Goal: Task Accomplishment & Management: Use online tool/utility

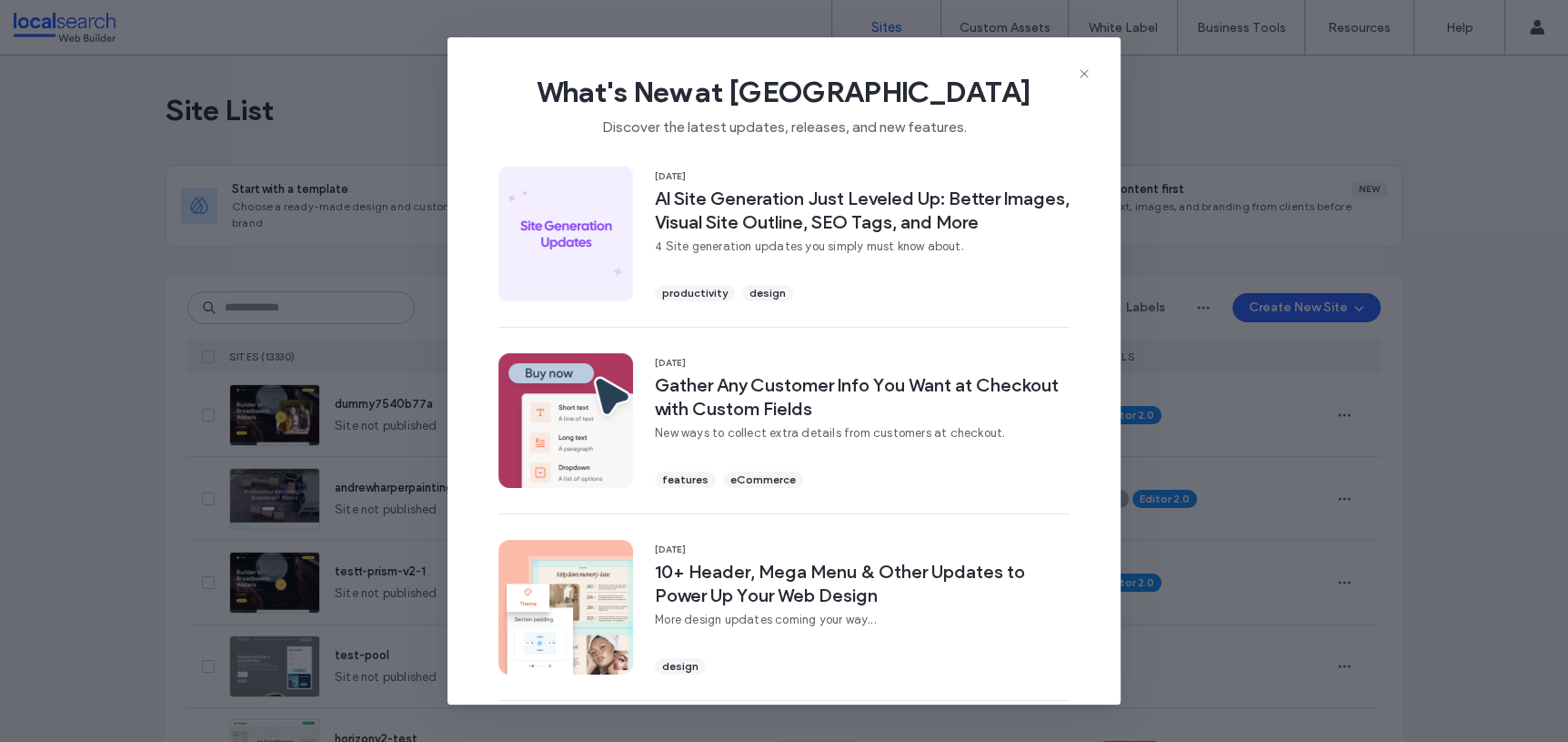
click at [1089, 69] on icon at bounding box center [1085, 74] width 15 height 15
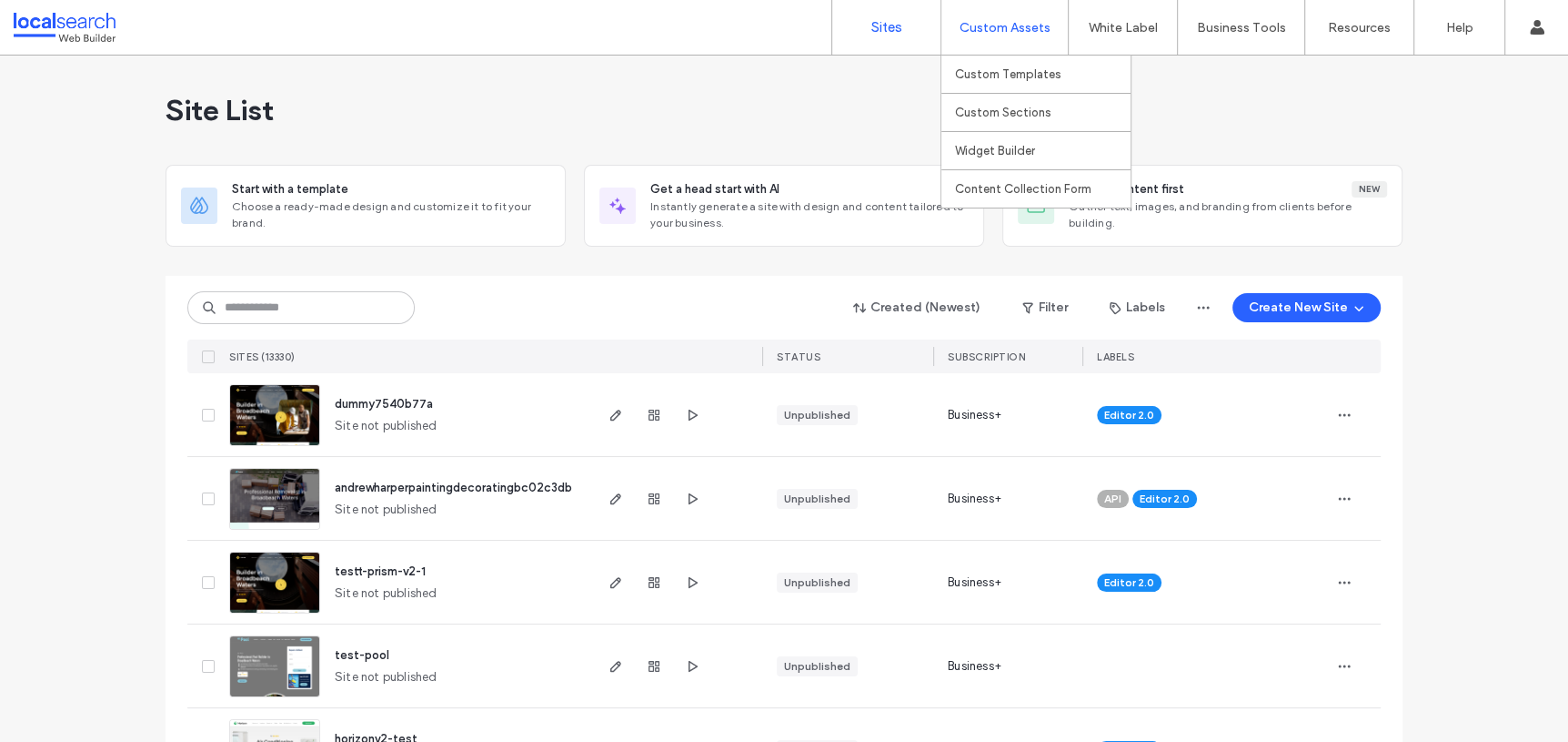
click at [1000, 20] on label "Custom Assets" at bounding box center [1005, 28] width 91 height 16
click at [1015, 78] on label "Custom Templates" at bounding box center [1008, 74] width 107 height 14
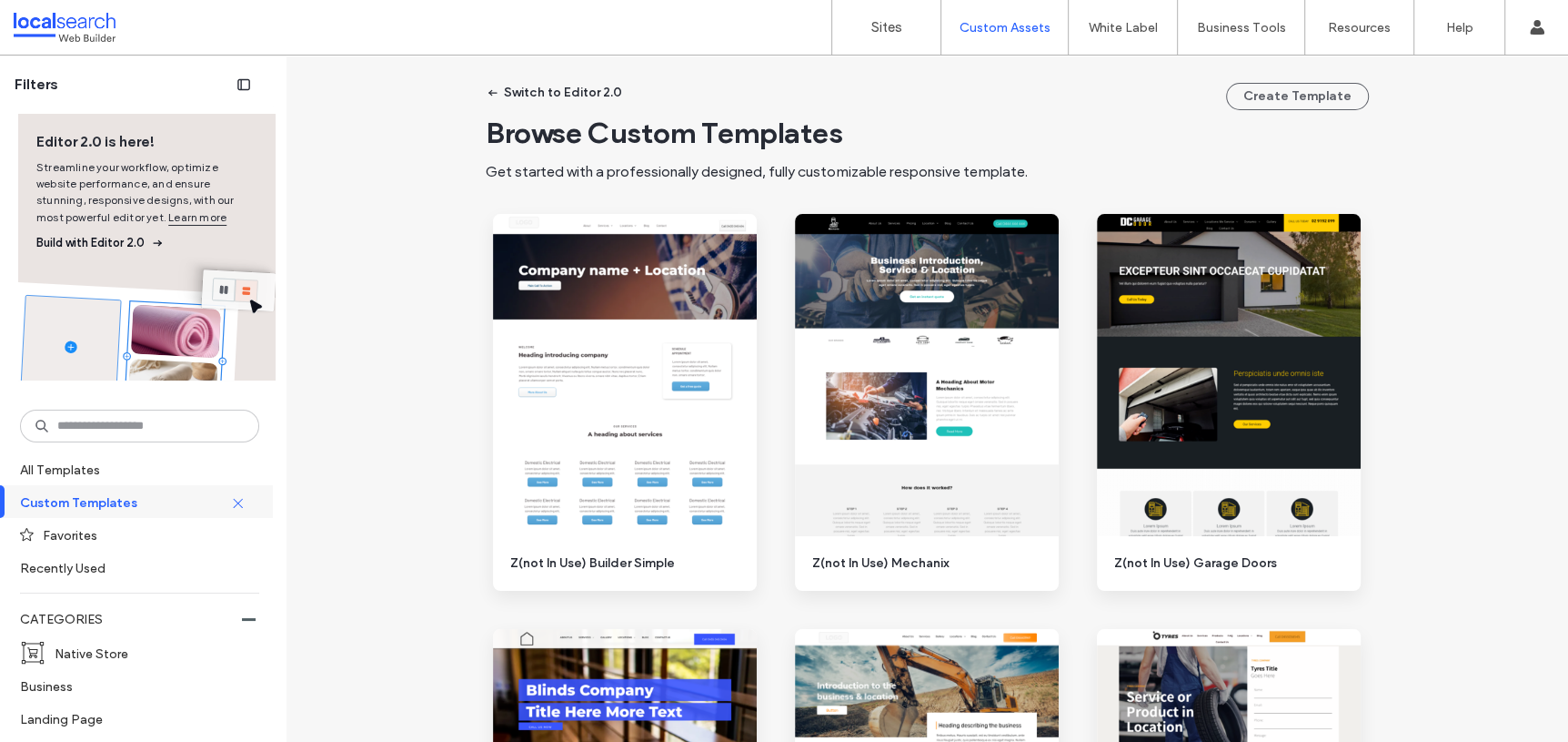
scroll to position [19, 0]
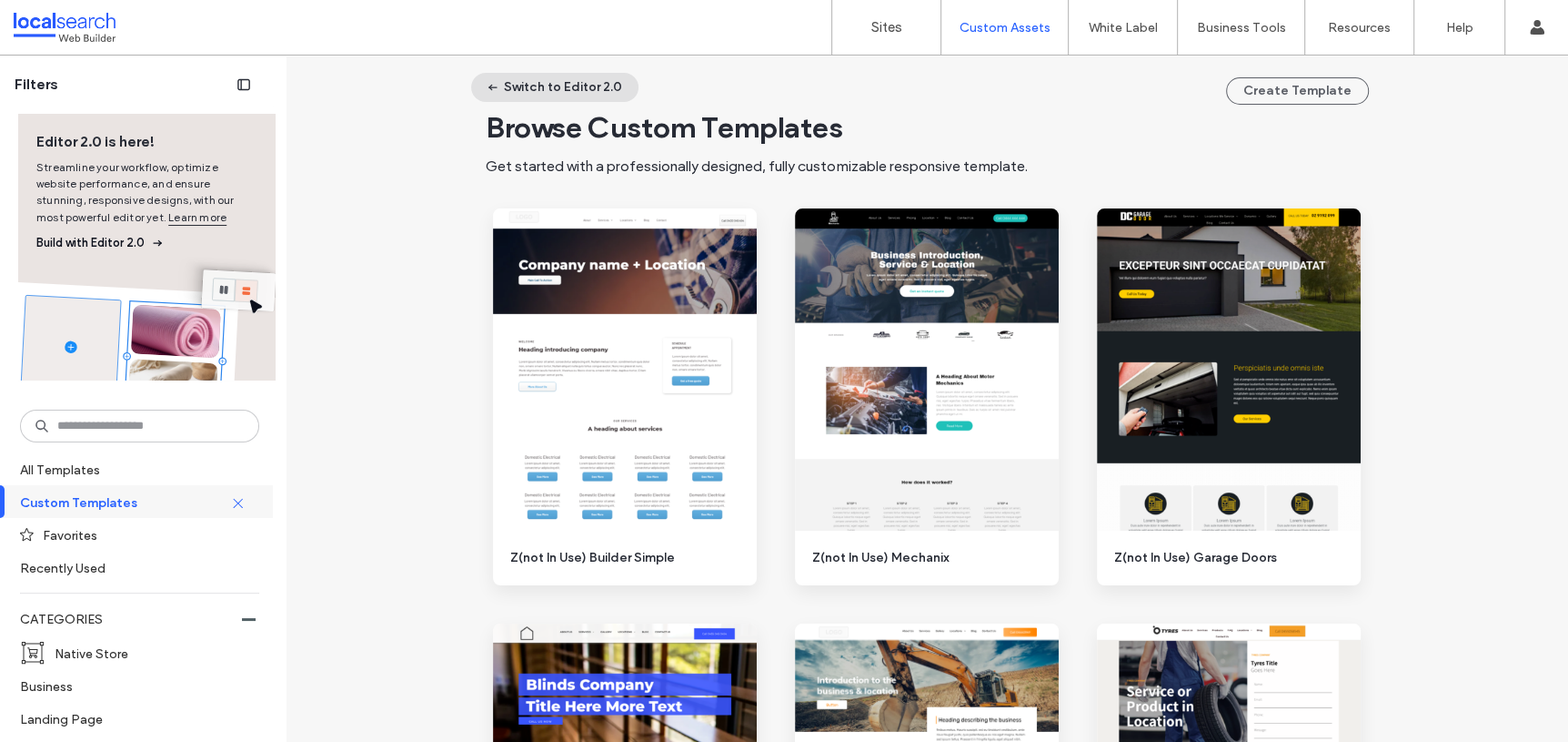
click at [520, 91] on button "Switch to Editor 2.0" at bounding box center [555, 87] width 167 height 29
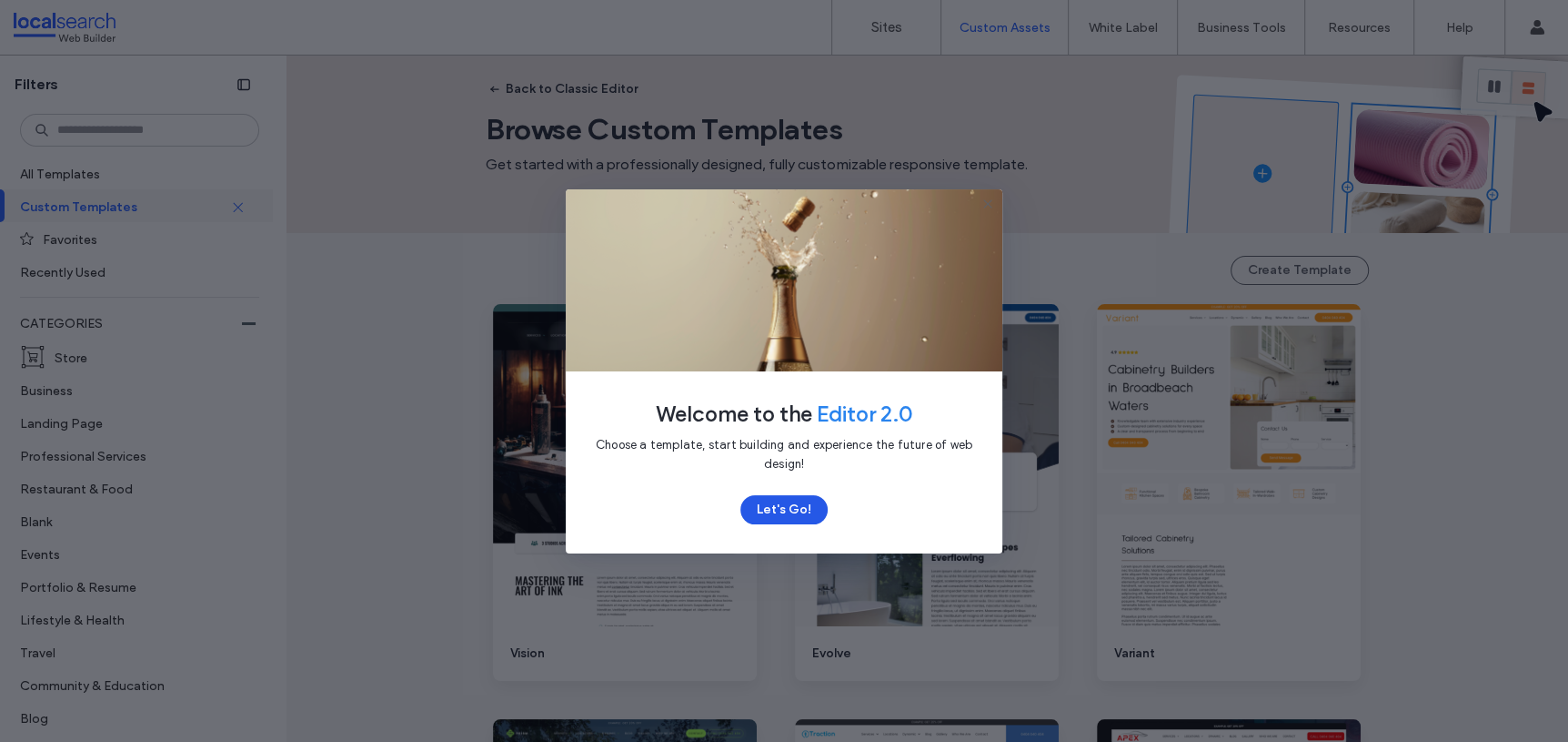
click at [778, 513] on button "Let's Go!" at bounding box center [784, 509] width 87 height 29
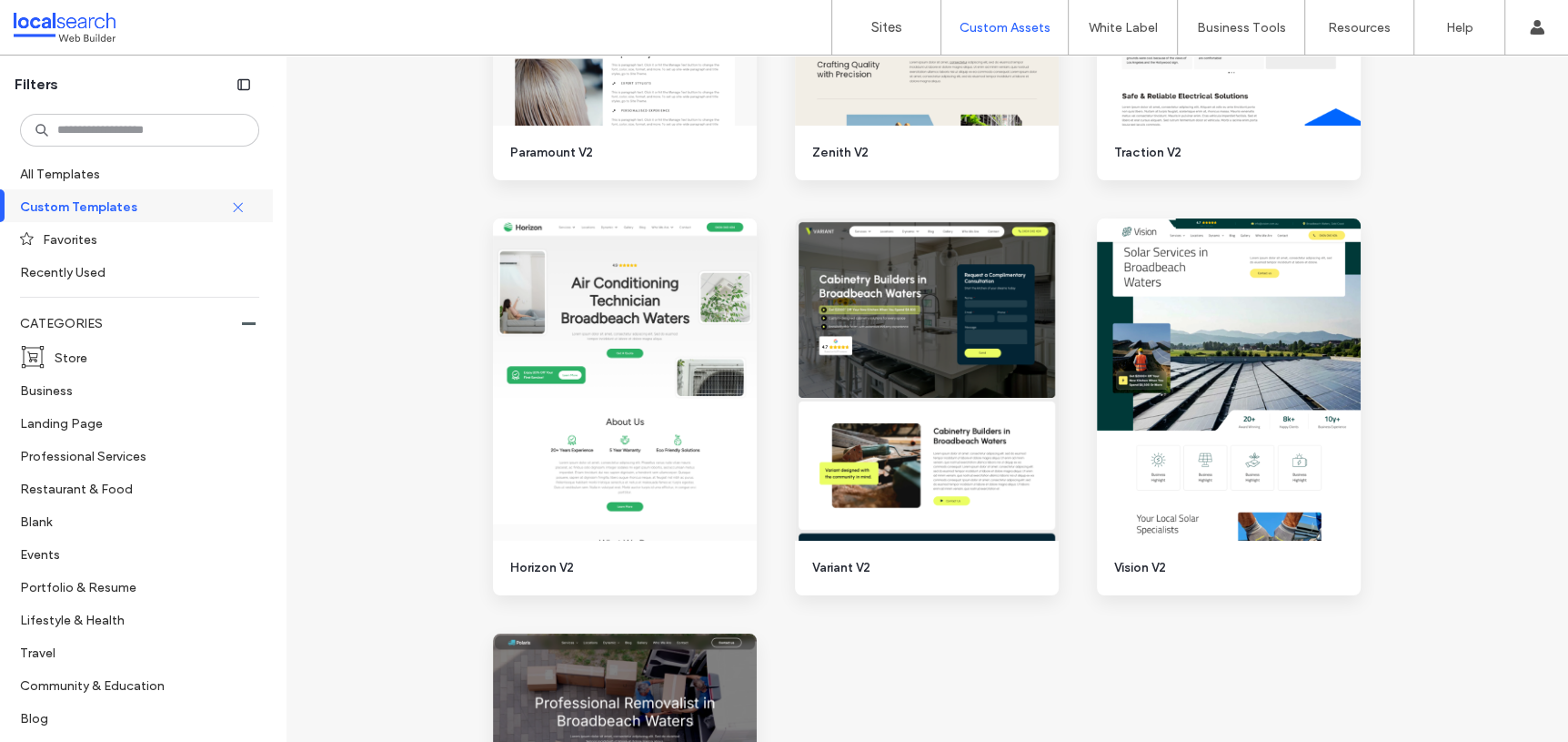
scroll to position [2974, 0]
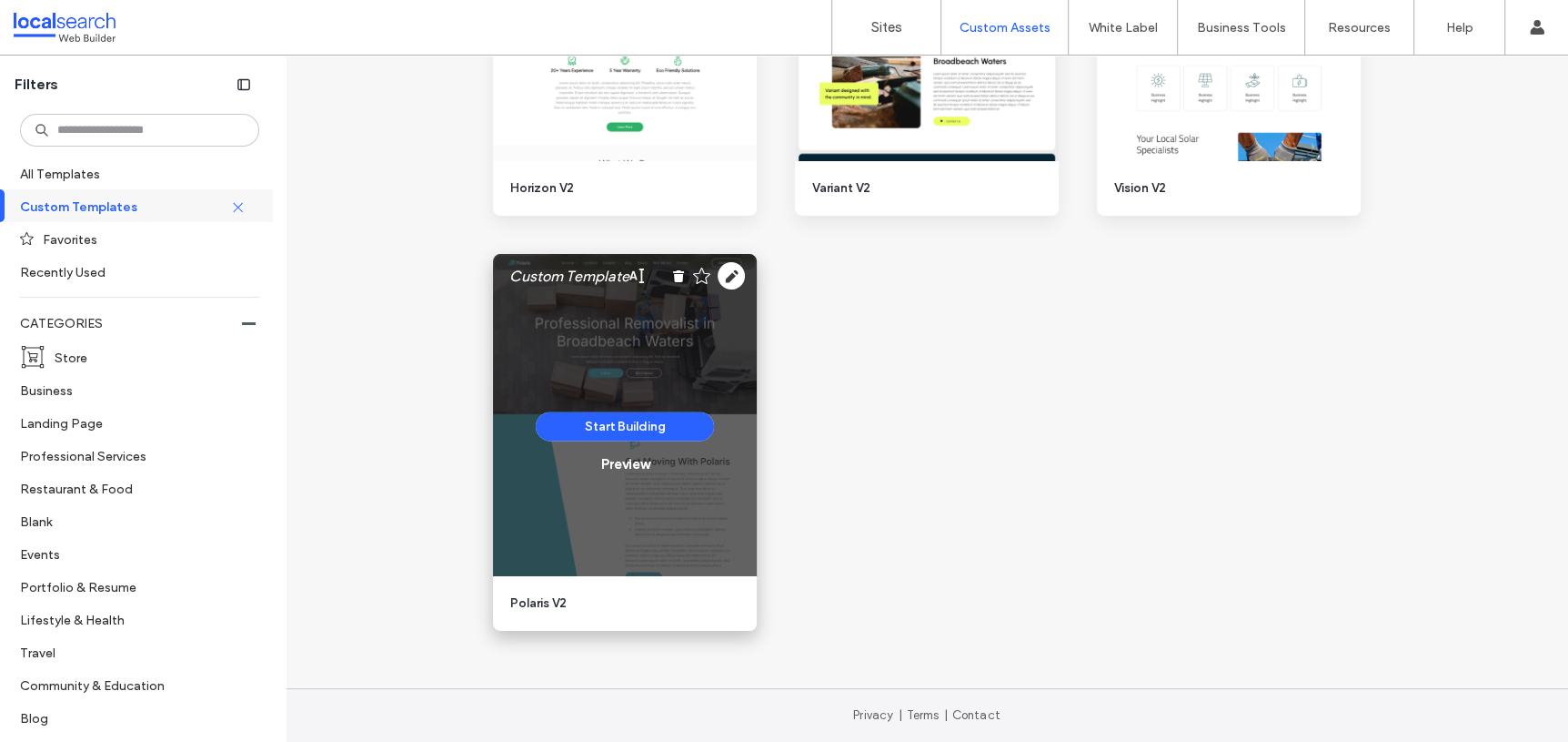
click at [629, 349] on div "Start Building Preview" at bounding box center [624, 442] width 264 height 377
click at [613, 419] on button "Start Building" at bounding box center [625, 426] width 178 height 29
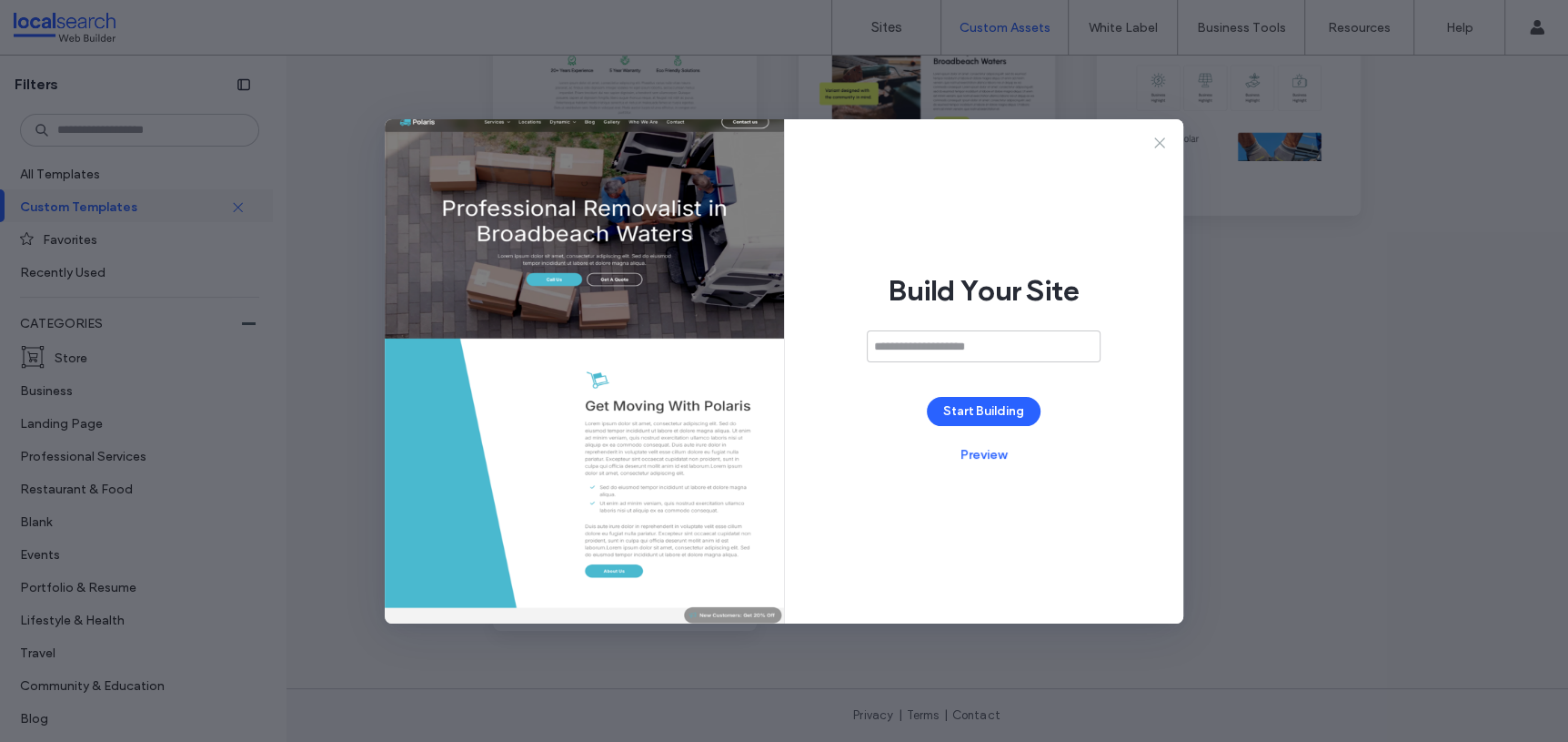
click at [1158, 147] on icon at bounding box center [1160, 143] width 18 height 18
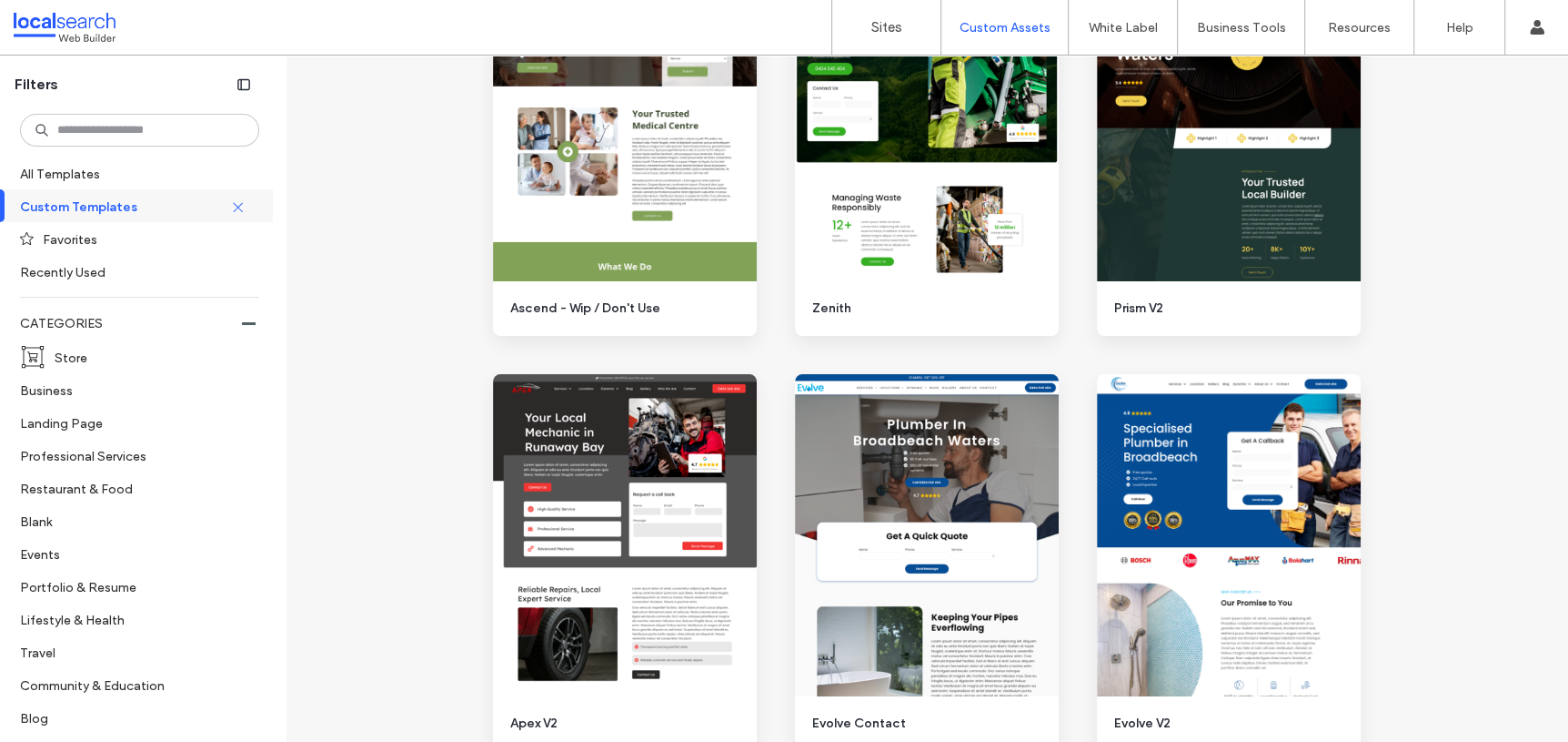
scroll to position [1474, 0]
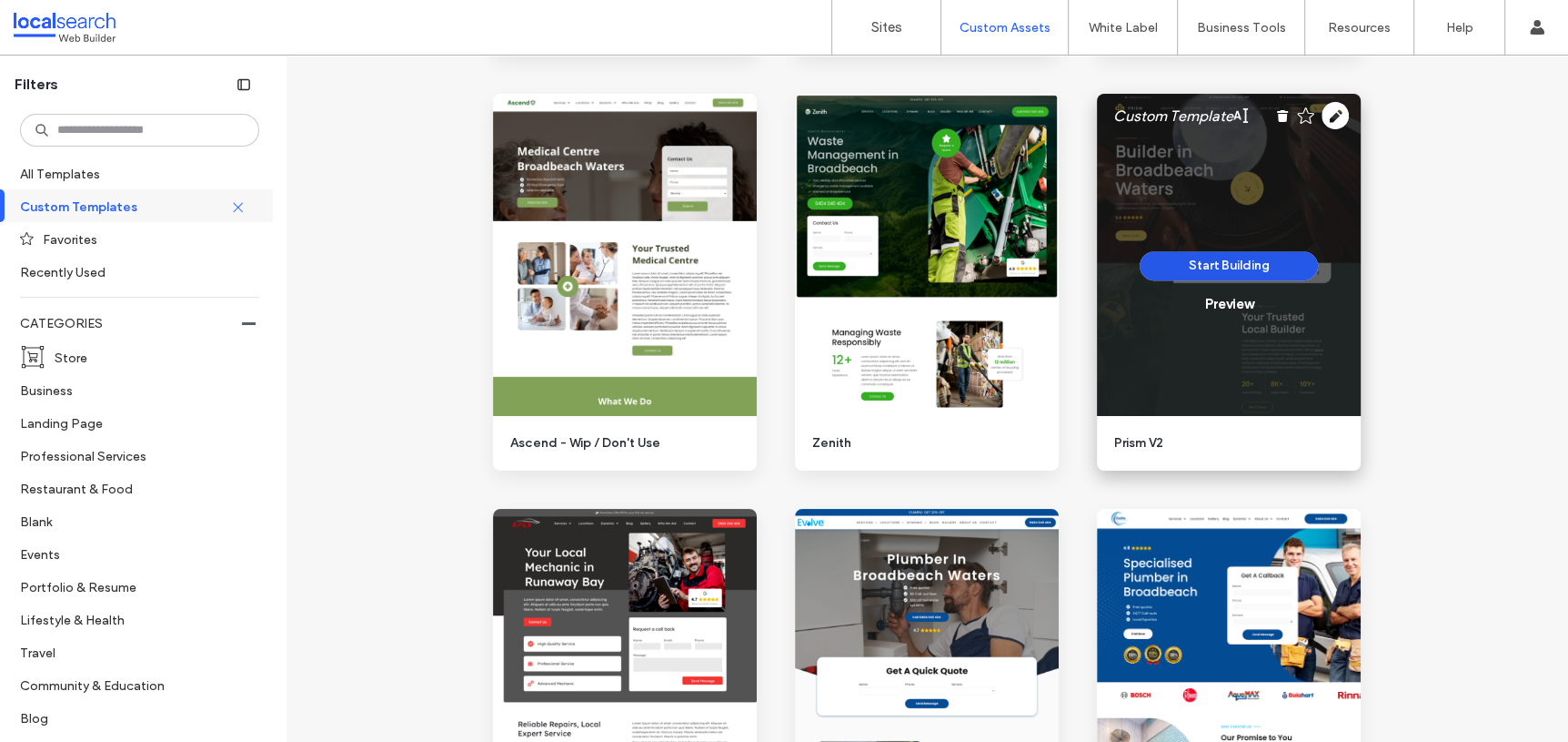
click at [1221, 271] on button "Start Building" at bounding box center [1229, 266] width 178 height 29
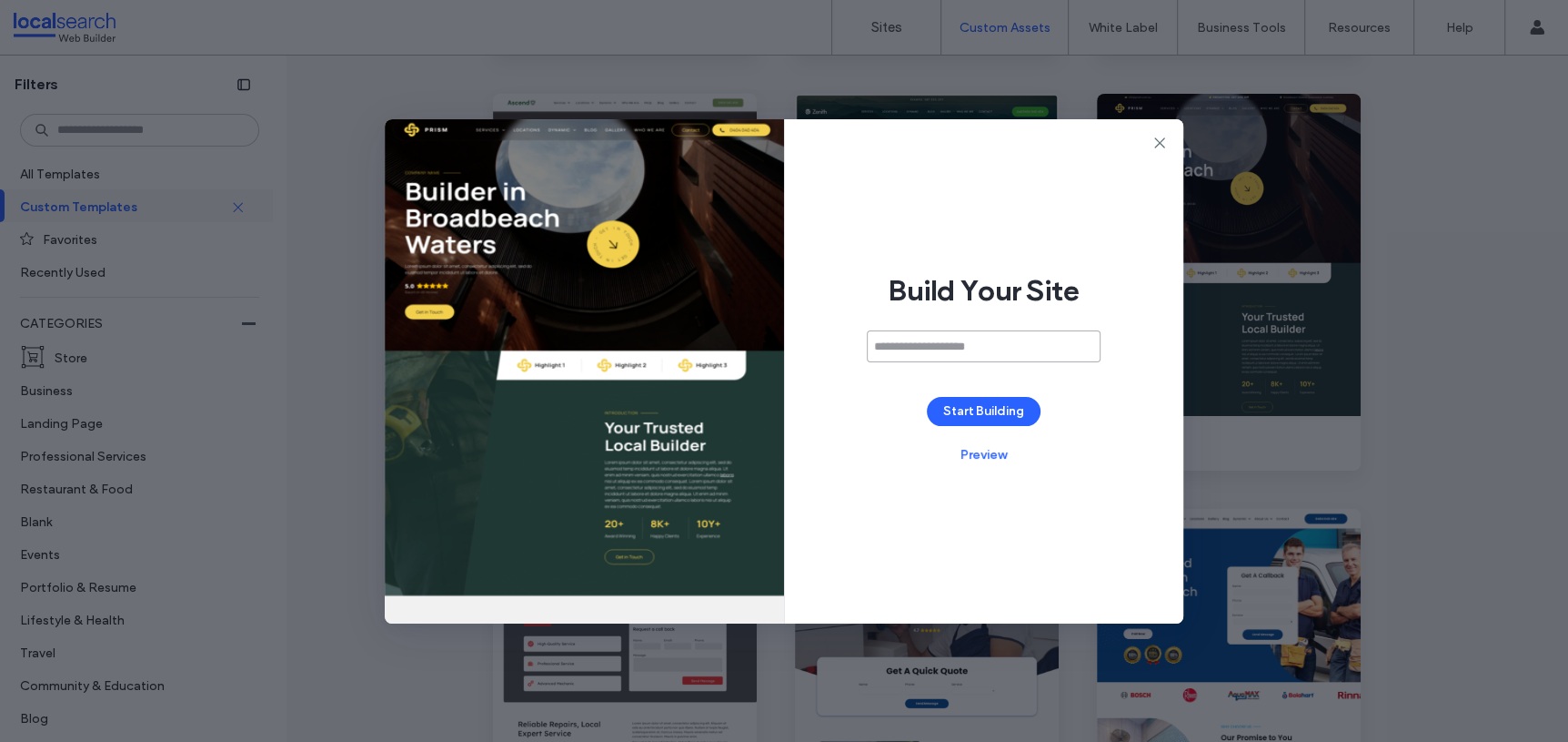
click at [922, 342] on input at bounding box center [983, 346] width 233 height 32
paste input "**********"
type input "**********"
click at [973, 409] on button "Start Building" at bounding box center [983, 411] width 114 height 29
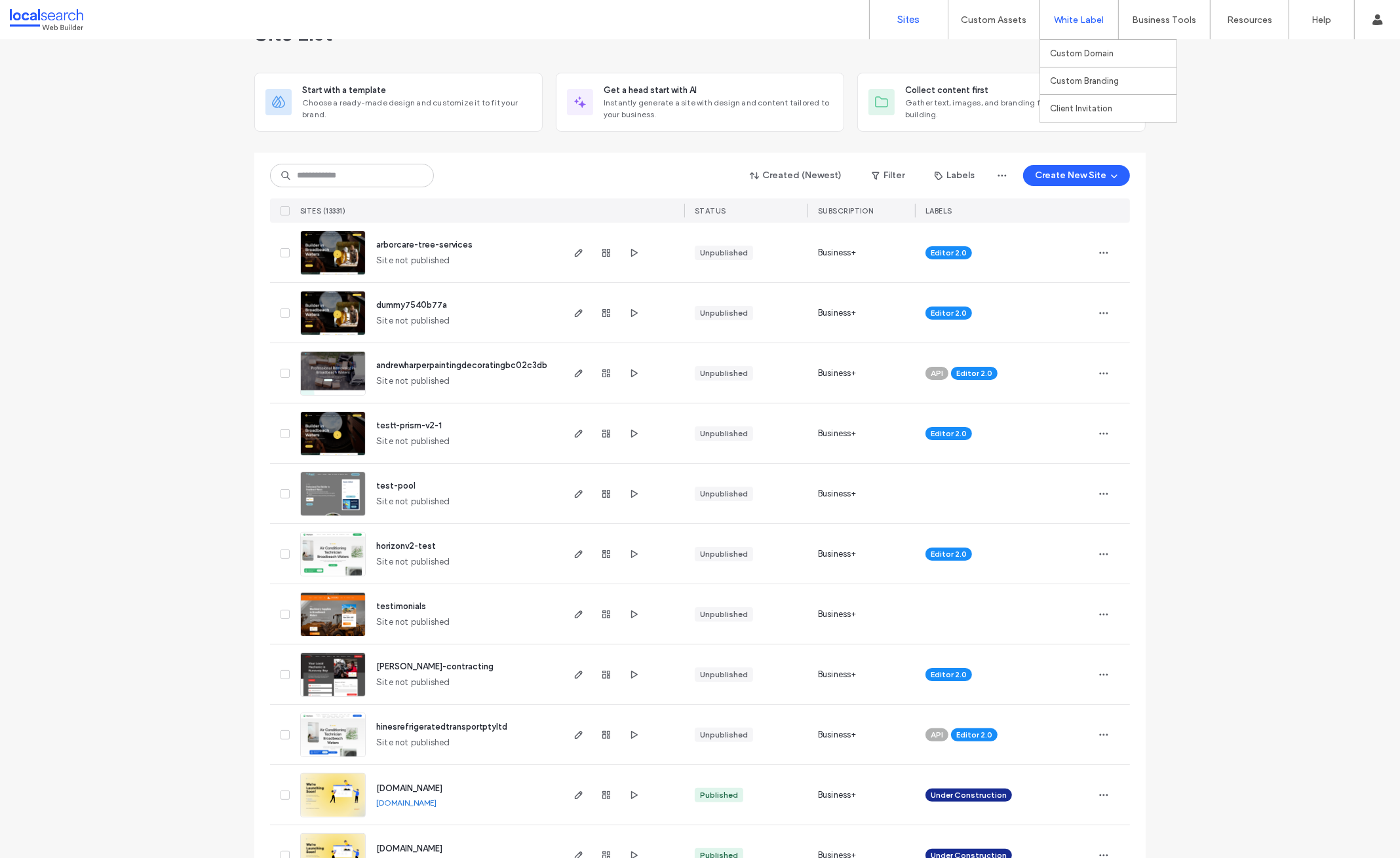
scroll to position [46, 0]
